Goal: Understand process/instructions

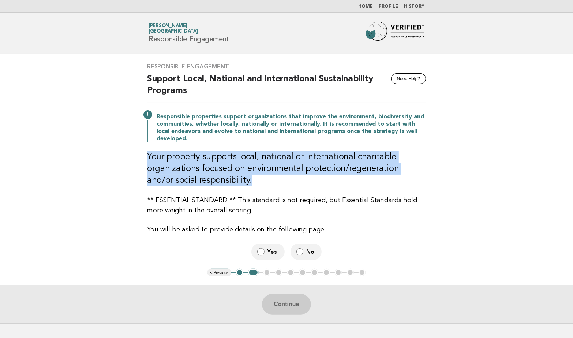
drag, startPoint x: 225, startPoint y: 182, endPoint x: 145, endPoint y: 154, distance: 84.4
click at [145, 154] on div "Responsible Engagement Need Help? Support Local, National and International Sus…" at bounding box center [286, 161] width 297 height 215
drag, startPoint x: 145, startPoint y: 154, endPoint x: 102, endPoint y: 165, distance: 44.7
click at [102, 165] on main "Responsible Engagement Need Help? Support Local, National and International Sus…" at bounding box center [286, 188] width 573 height 269
click at [64, 183] on main "Responsible Engagement Need Help? Support Local, National and International Sus…" at bounding box center [286, 188] width 573 height 269
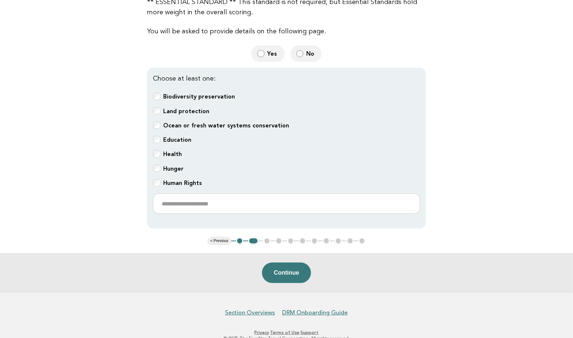
scroll to position [203, 0]
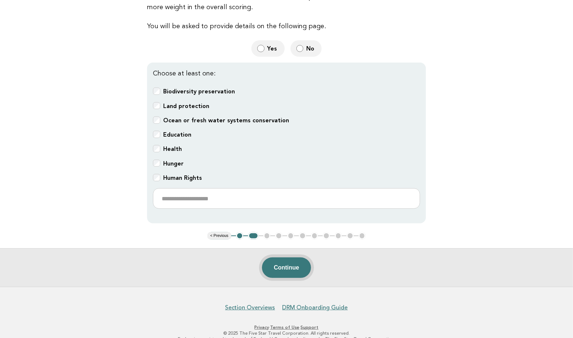
click at [275, 266] on button "Continue" at bounding box center [286, 267] width 49 height 21
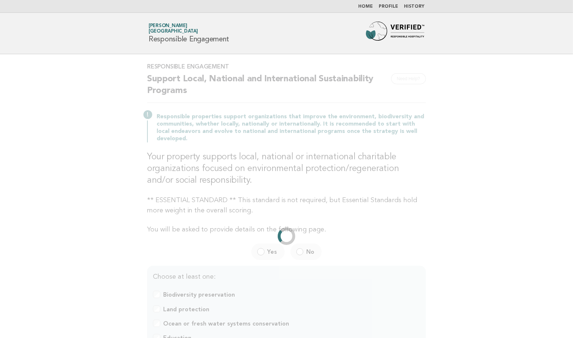
scroll to position [0, 0]
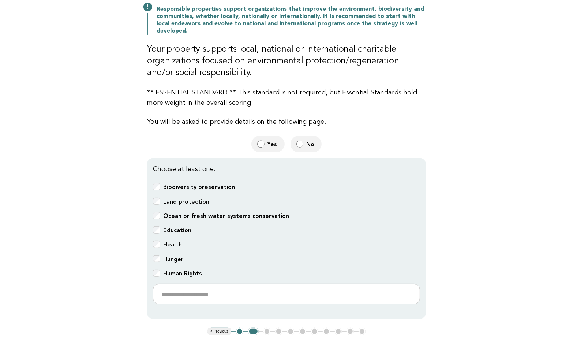
scroll to position [122, 0]
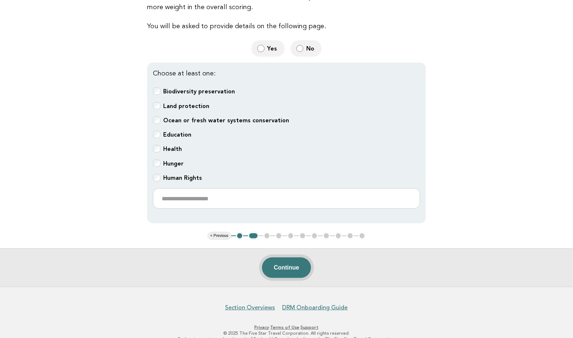
click at [278, 266] on button "Continue" at bounding box center [286, 267] width 49 height 21
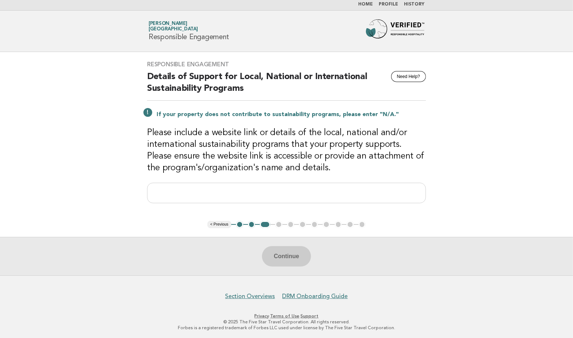
scroll to position [3, 0]
